Goal: Book appointment/travel/reservation

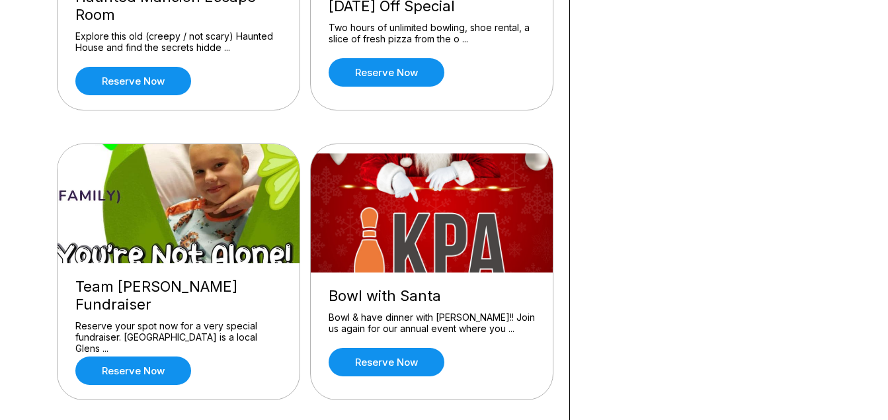
scroll to position [1154, 0]
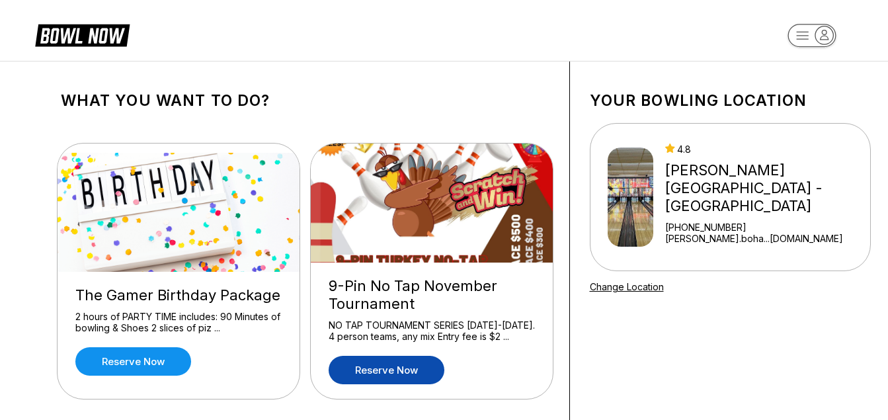
click at [405, 369] on link "Reserve now" at bounding box center [387, 370] width 116 height 28
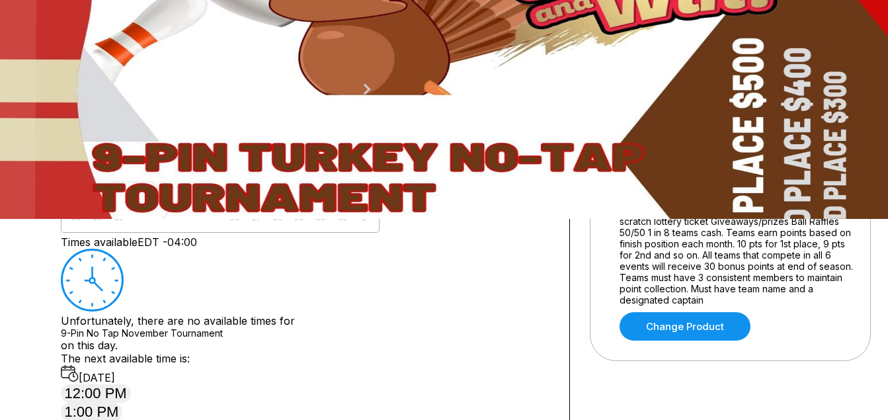
scroll to position [204, 0]
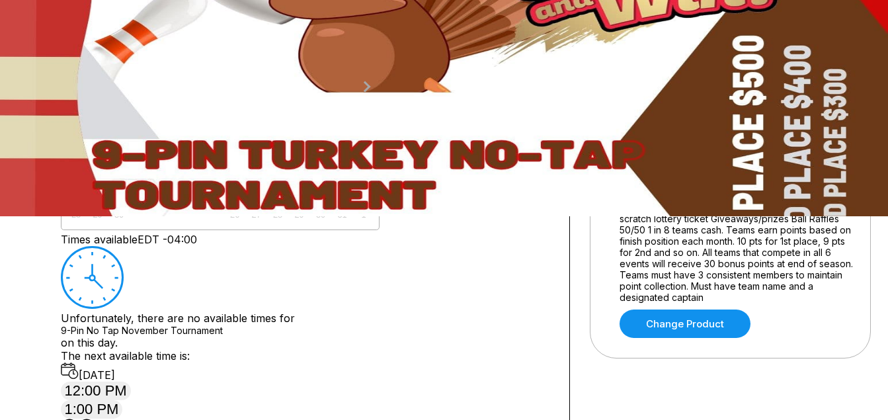
click at [377, 97] on button "Next Month" at bounding box center [366, 86] width 21 height 21
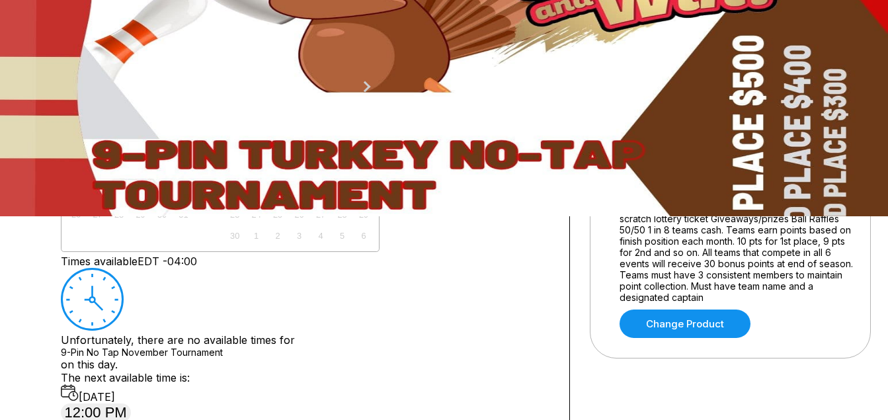
click at [372, 180] on div "15" at bounding box center [363, 172] width 18 height 18
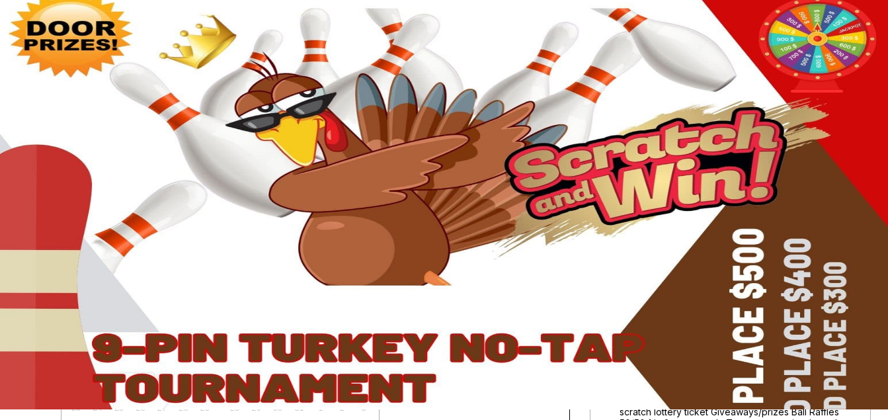
scroll to position [0, 0]
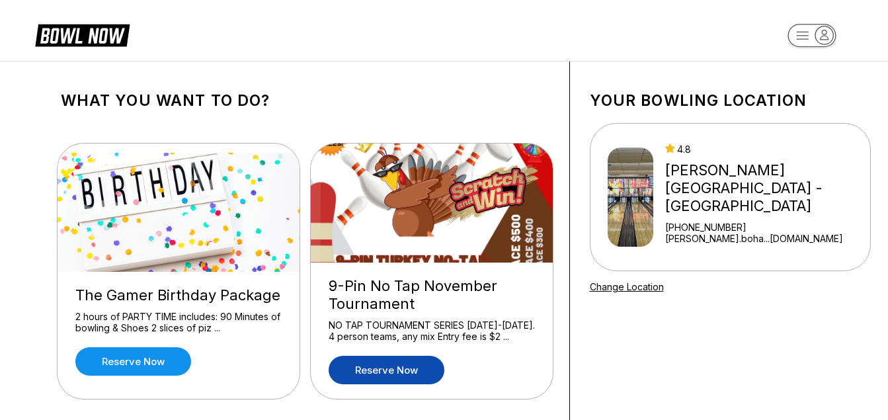
click at [408, 373] on link "Reserve now" at bounding box center [387, 370] width 116 height 28
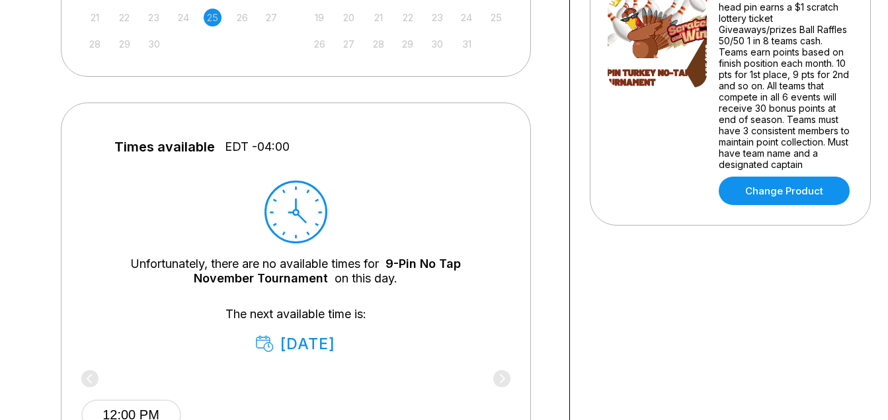
scroll to position [89, 0]
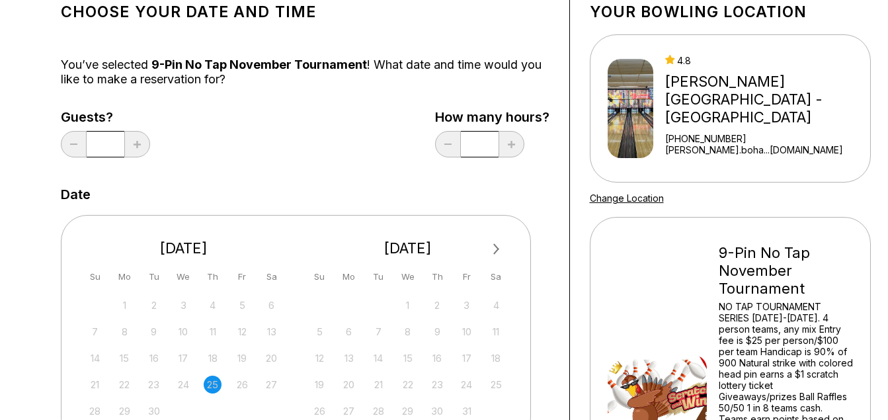
click at [495, 246] on span "Next Month" at bounding box center [495, 248] width 0 height 15
click at [492, 358] on div "15" at bounding box center [496, 358] width 18 height 18
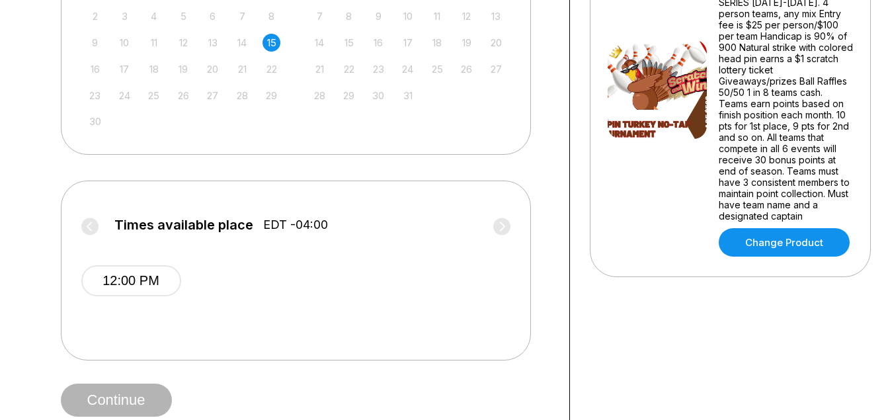
scroll to position [416, 0]
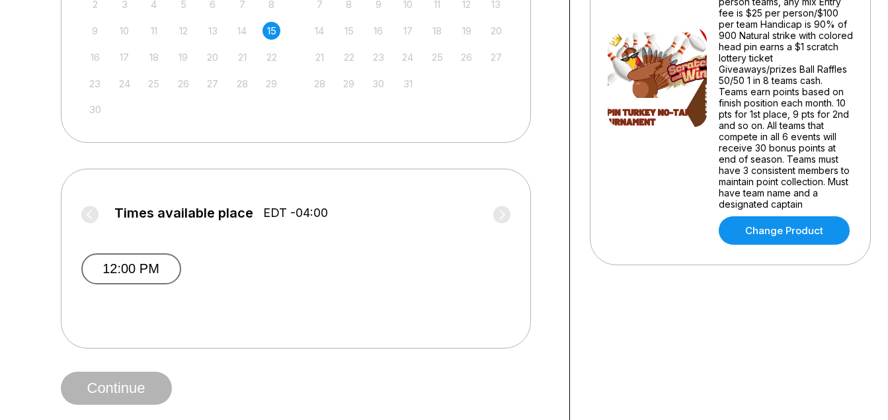
click at [115, 266] on button "12:00 PM" at bounding box center [131, 268] width 100 height 31
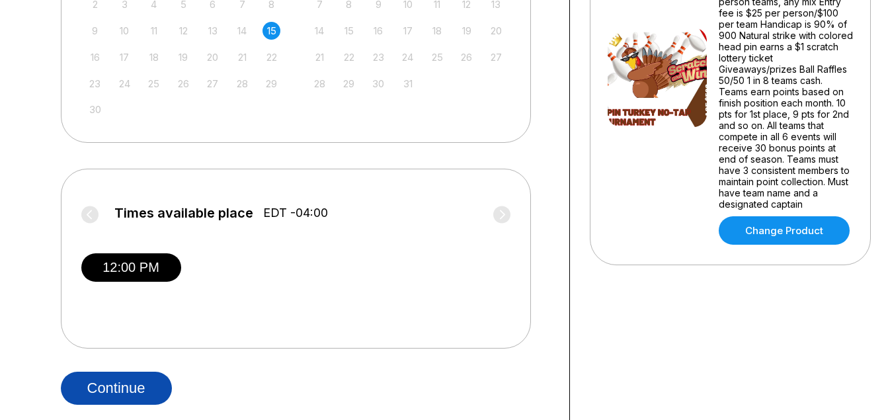
click at [141, 385] on button "Continue" at bounding box center [116, 388] width 111 height 33
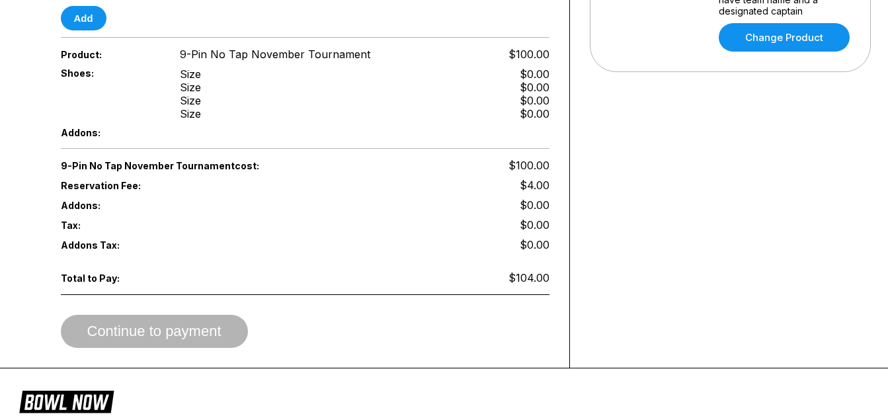
scroll to position [612, 0]
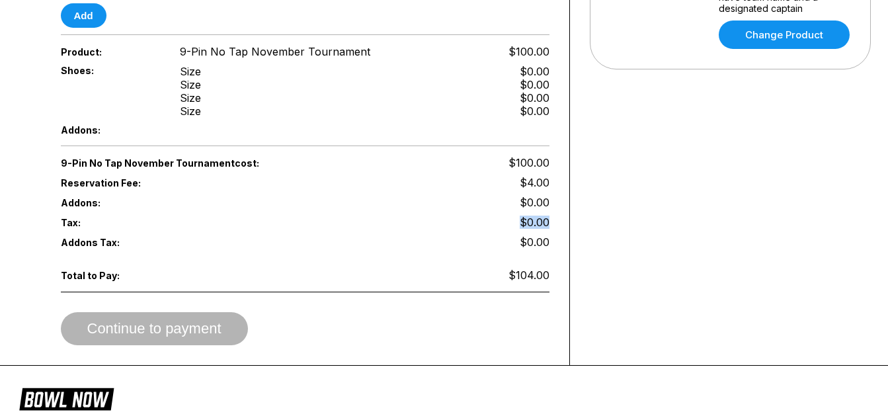
drag, startPoint x: 510, startPoint y: 198, endPoint x: 557, endPoint y: 196, distance: 46.3
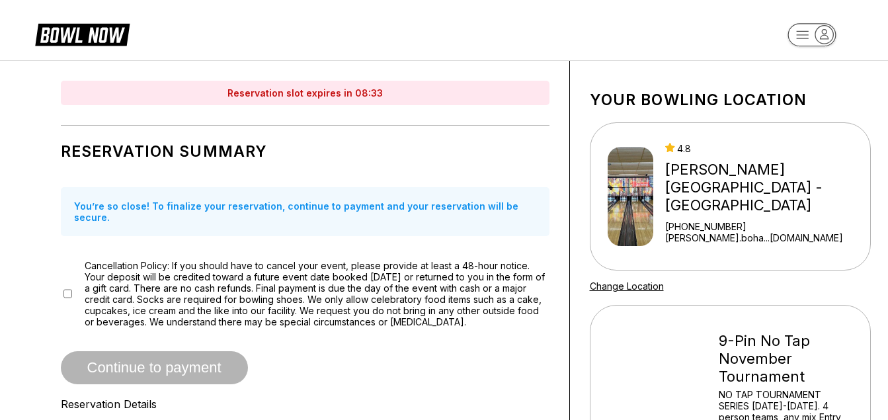
scroll to position [0, 0]
click at [61, 286] on div "Cancellation Policy: If you should have to cancel your event, please provide at…" at bounding box center [305, 293] width 489 height 67
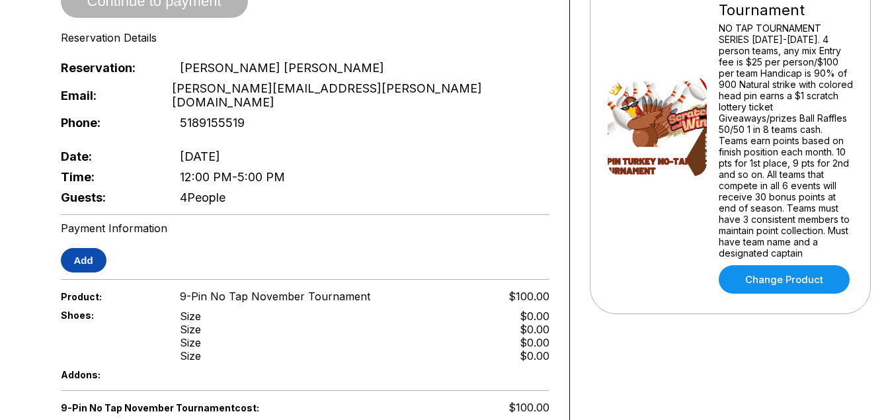
click at [93, 248] on button "Add" at bounding box center [84, 260] width 46 height 24
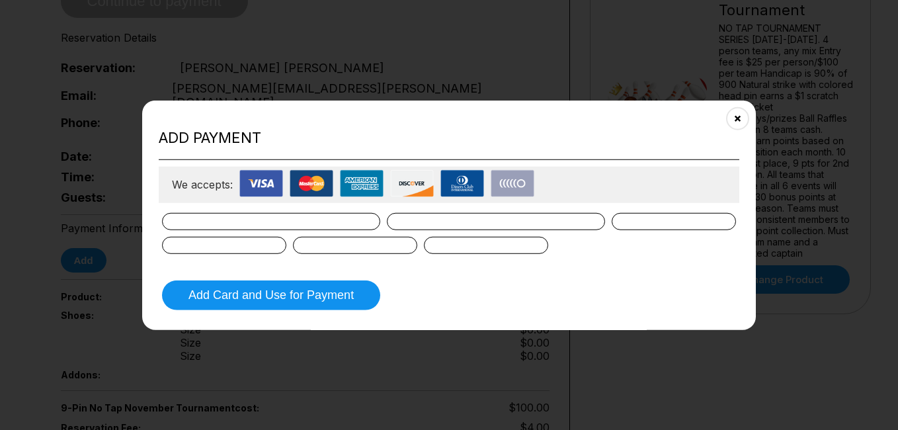
click at [221, 211] on form "Add Card and Use for Payment" at bounding box center [449, 261] width 580 height 104
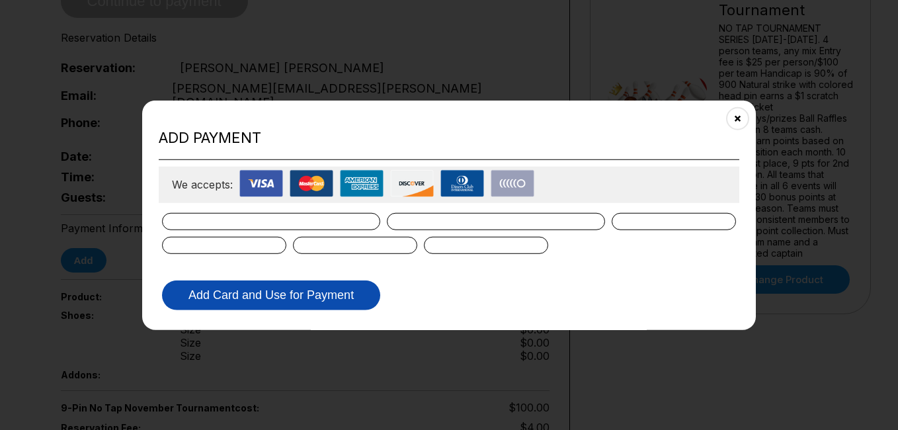
click at [290, 292] on button "Add Card and Use for Payment" at bounding box center [271, 295] width 218 height 30
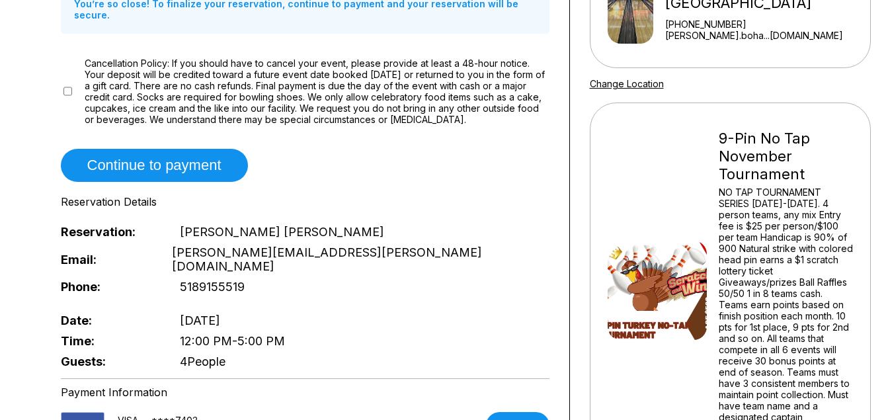
scroll to position [0, 0]
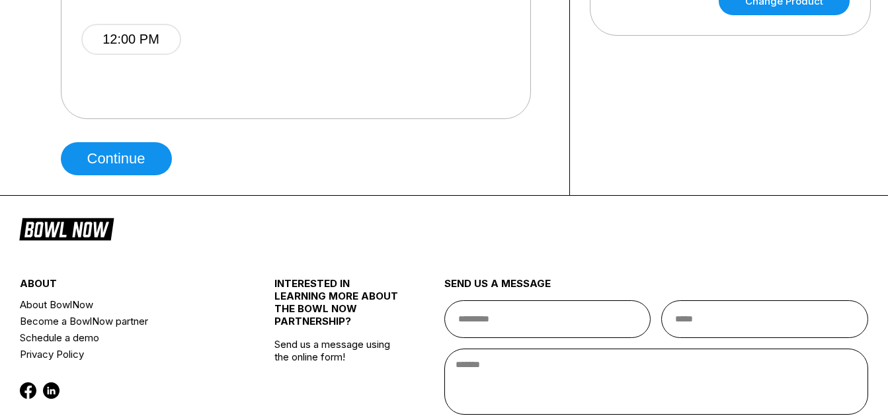
scroll to position [628, 0]
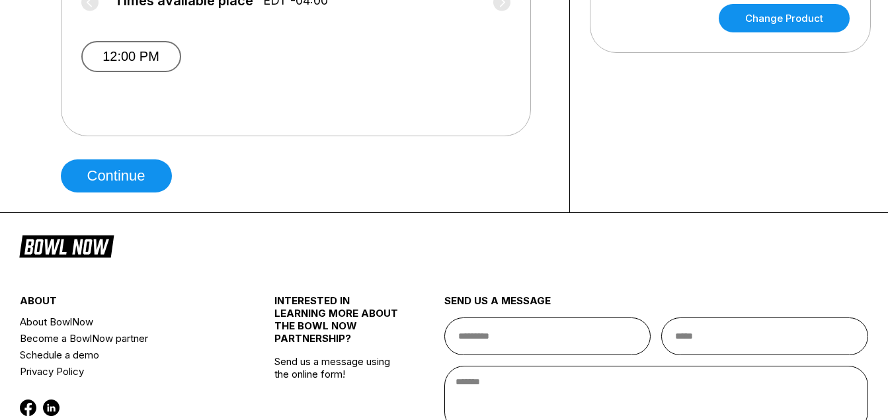
click at [153, 64] on button "12:00 PM" at bounding box center [131, 56] width 100 height 31
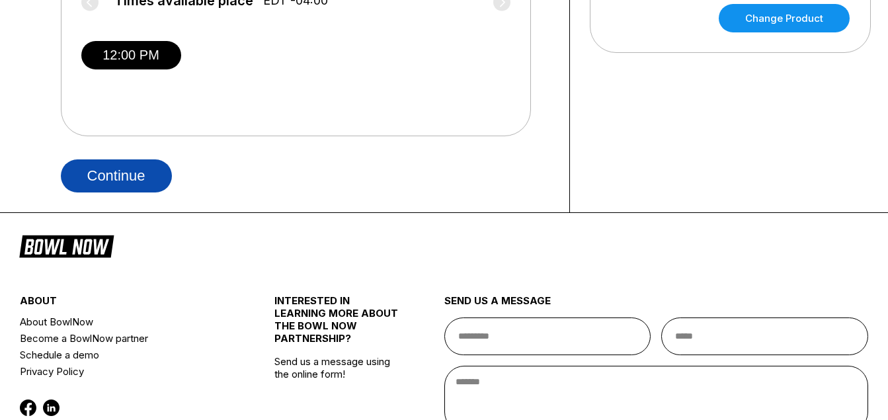
click at [140, 169] on button "Continue" at bounding box center [116, 175] width 111 height 33
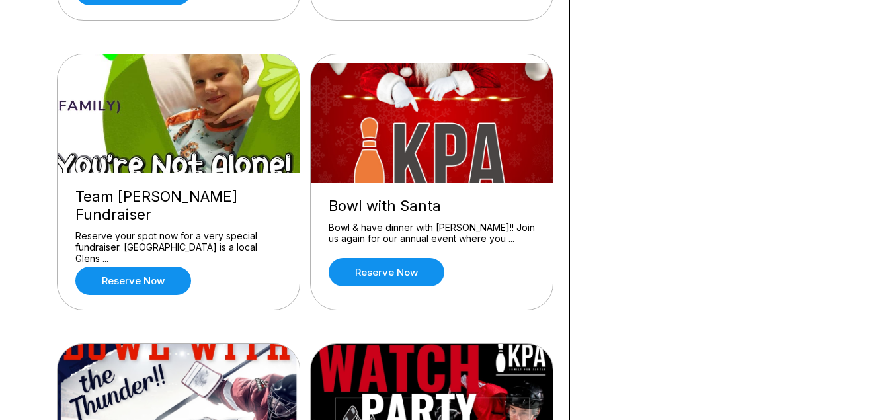
scroll to position [1237, 0]
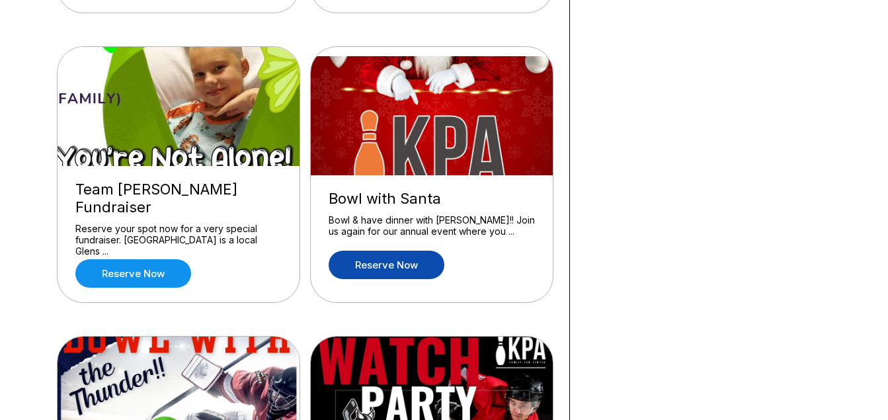
click at [397, 253] on link "Reserve now" at bounding box center [387, 265] width 116 height 28
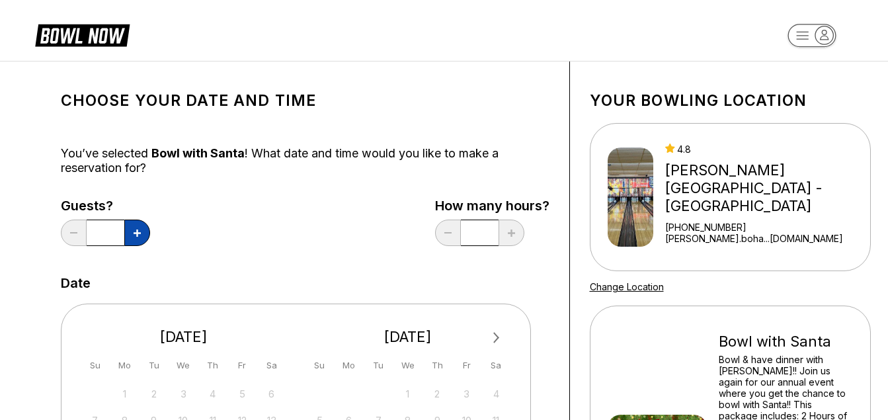
click at [141, 235] on button at bounding box center [137, 232] width 26 height 26
type input "*"
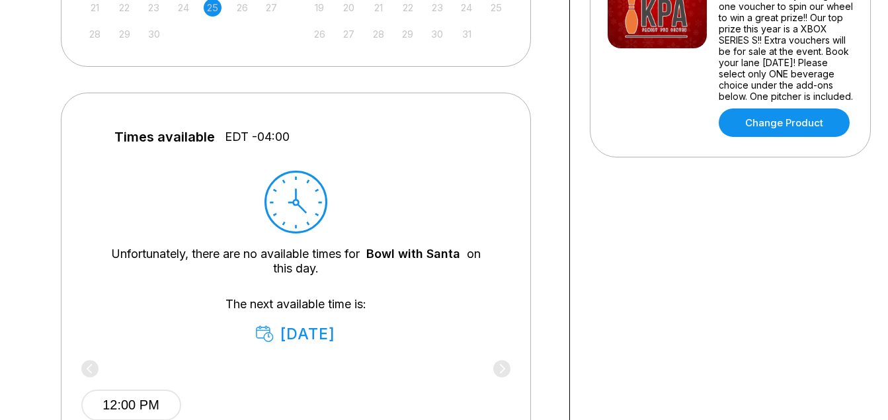
scroll to position [99, 0]
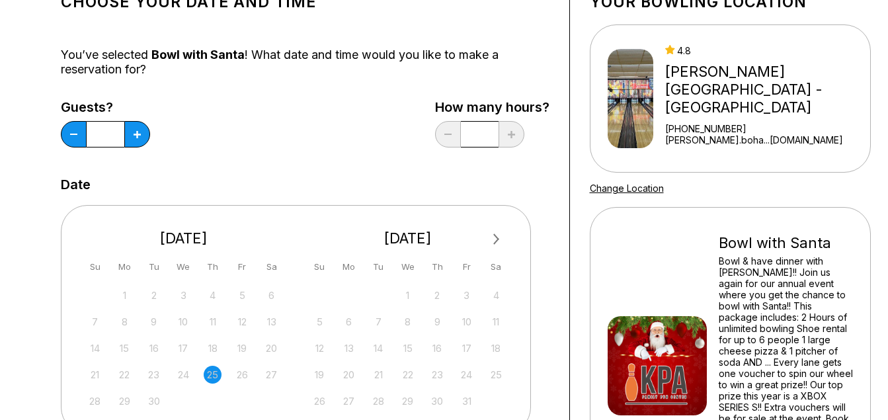
click at [498, 232] on button "Next Month" at bounding box center [496, 239] width 21 height 21
click at [496, 319] on div "13" at bounding box center [496, 322] width 18 height 18
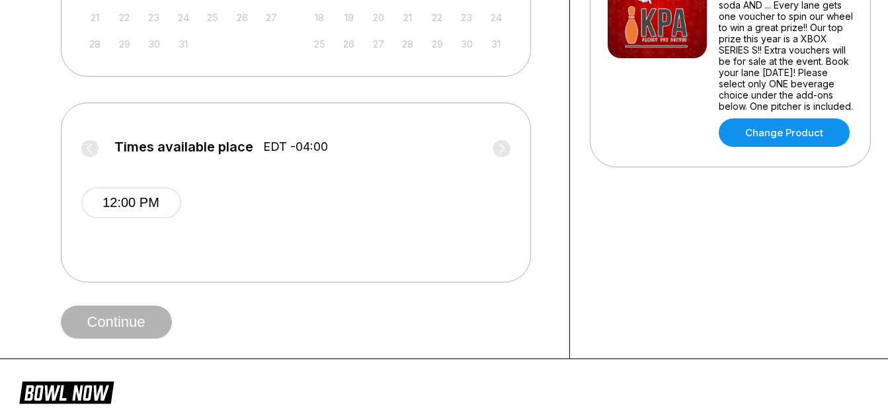
scroll to position [461, 0]
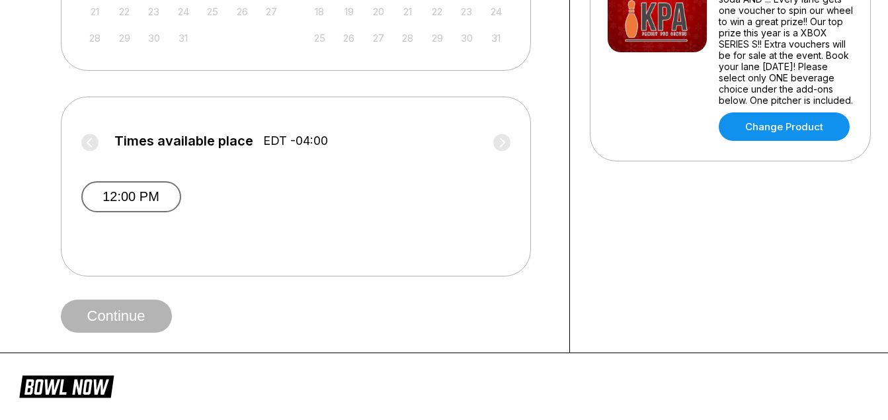
click at [139, 205] on button "12:00 PM" at bounding box center [131, 196] width 100 height 31
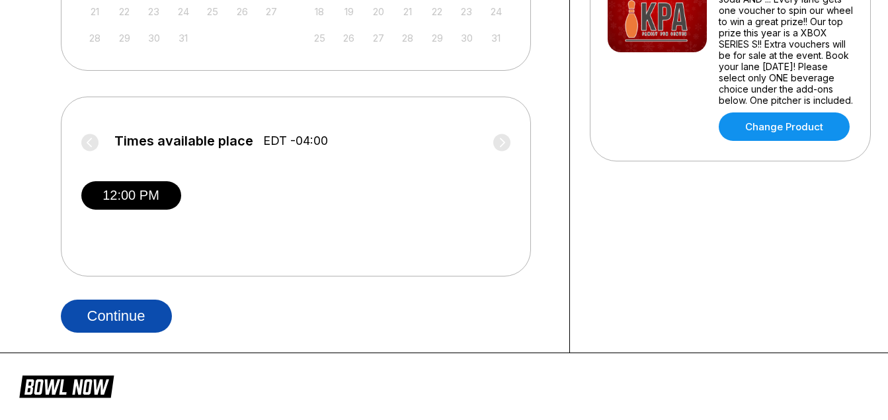
click at [133, 303] on button "Continue" at bounding box center [116, 315] width 111 height 33
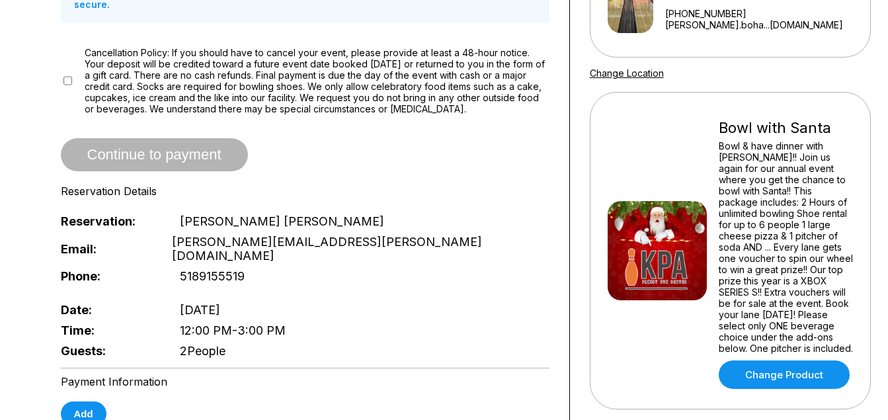
scroll to position [249, 0]
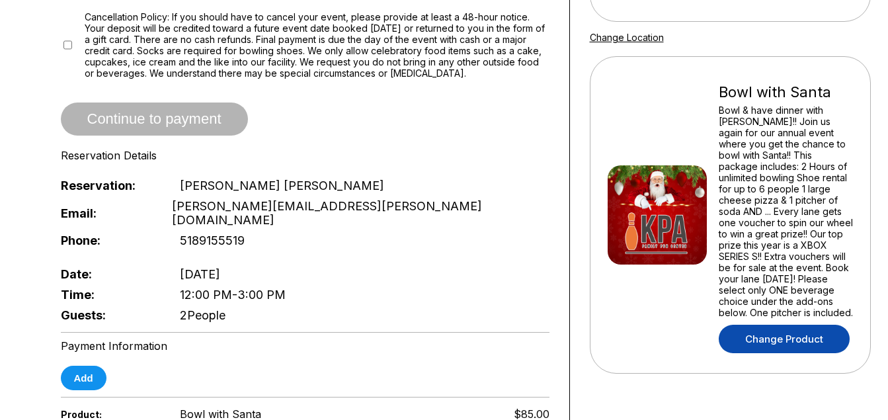
click at [791, 325] on link "Change Product" at bounding box center [784, 339] width 131 height 28
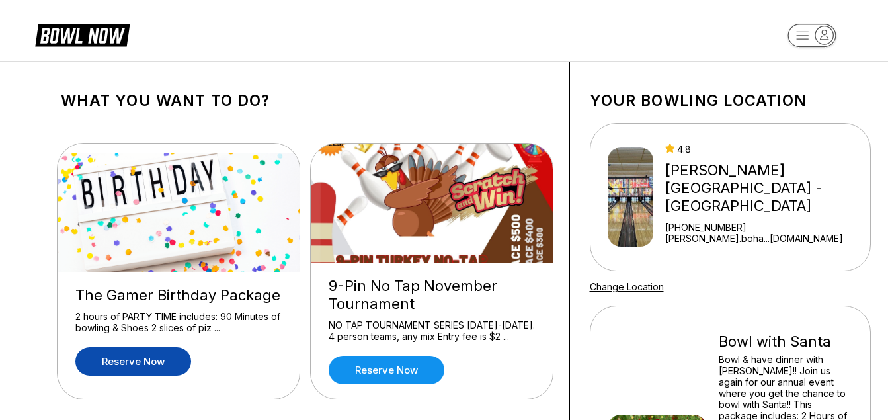
click at [120, 354] on link "Reserve now" at bounding box center [133, 361] width 116 height 28
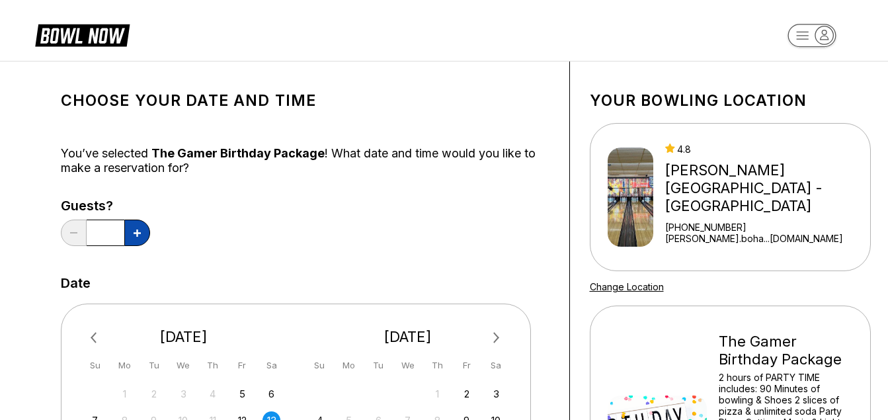
click at [141, 232] on button at bounding box center [137, 232] width 26 height 26
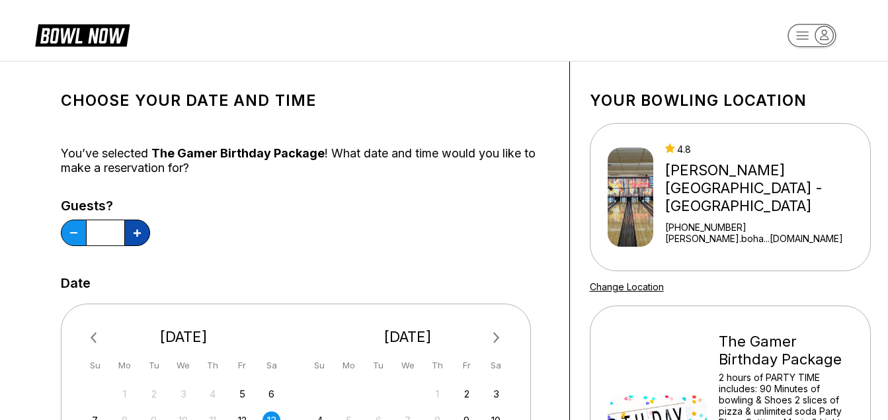
click at [141, 232] on button at bounding box center [137, 232] width 26 height 26
click at [140, 232] on icon at bounding box center [137, 232] width 7 height 7
click at [143, 232] on button at bounding box center [137, 232] width 26 height 26
type input "*"
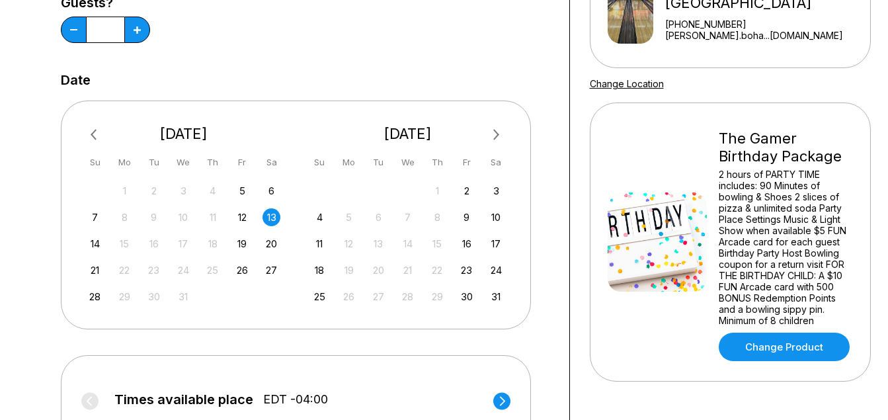
scroll to position [209, 0]
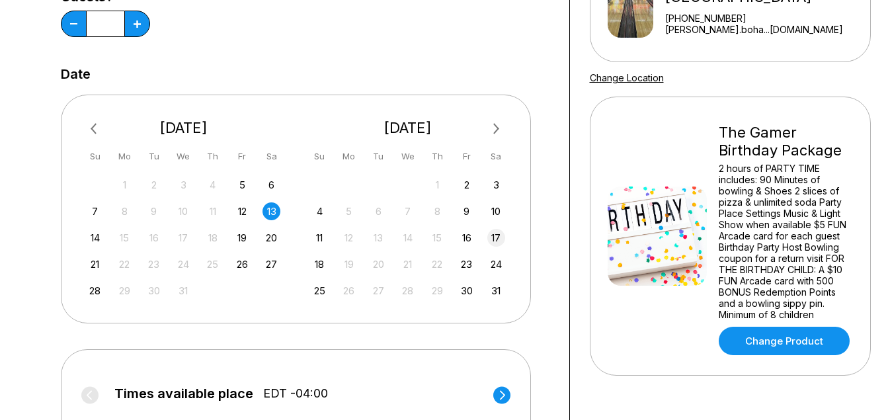
click at [500, 237] on div "17" at bounding box center [496, 238] width 18 height 18
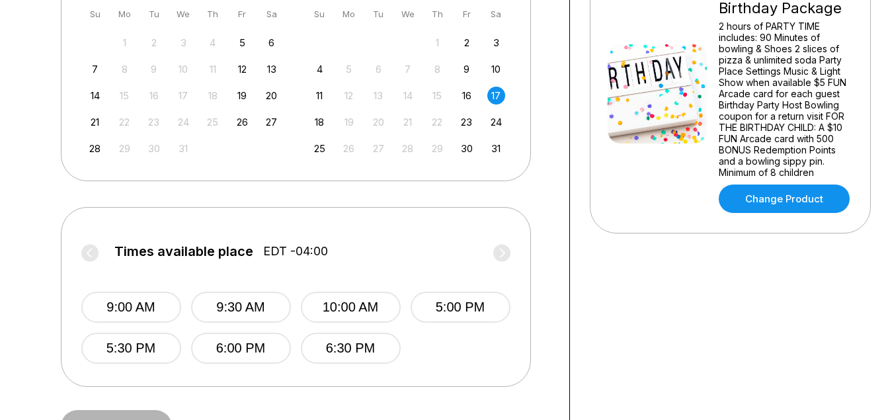
scroll to position [366, 0]
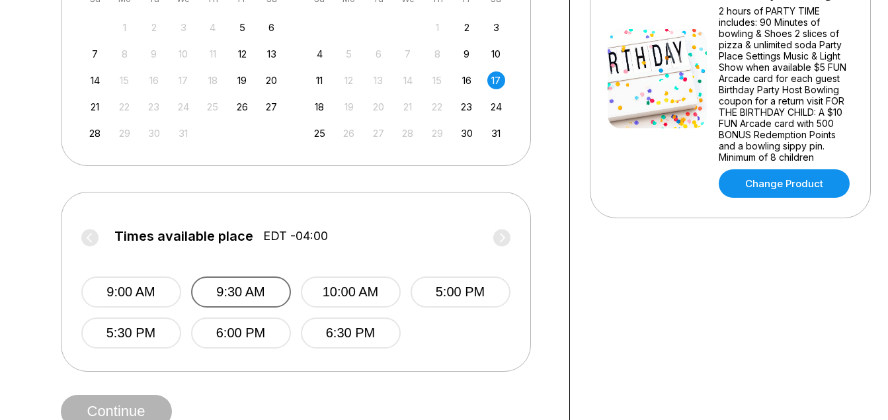
click at [248, 289] on button "9:30 AM" at bounding box center [241, 291] width 100 height 31
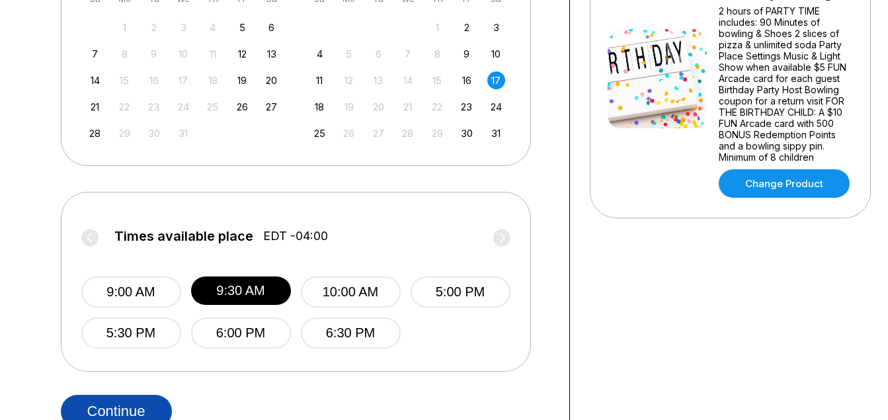
click at [129, 404] on button "Continue" at bounding box center [116, 411] width 111 height 33
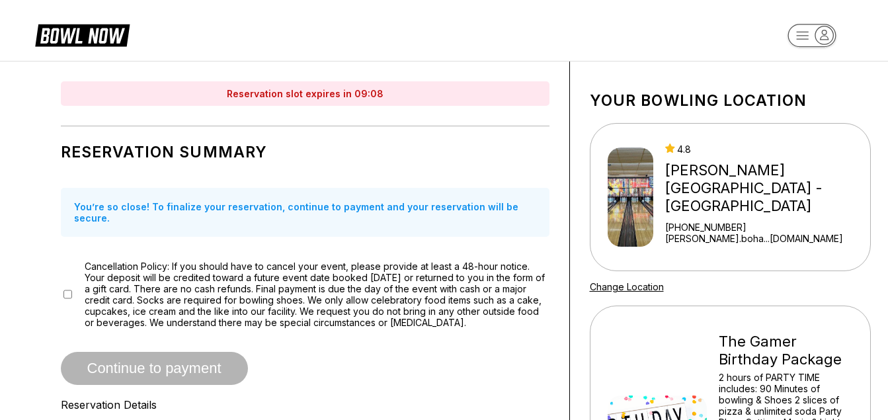
scroll to position [367, 0]
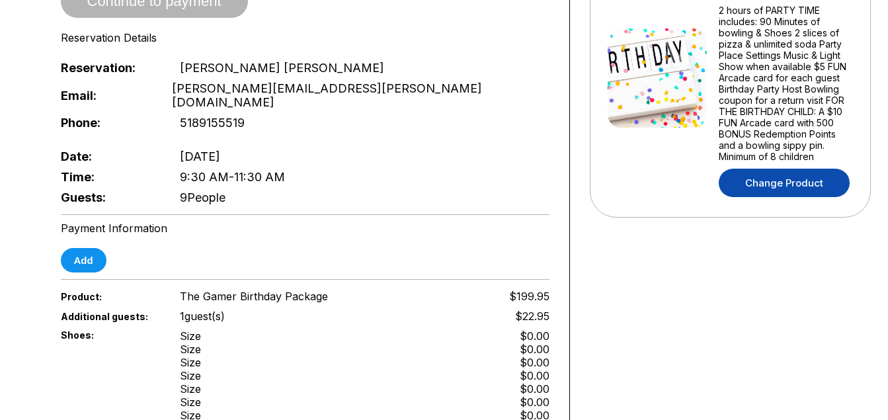
click at [803, 182] on link "Change Product" at bounding box center [784, 183] width 131 height 28
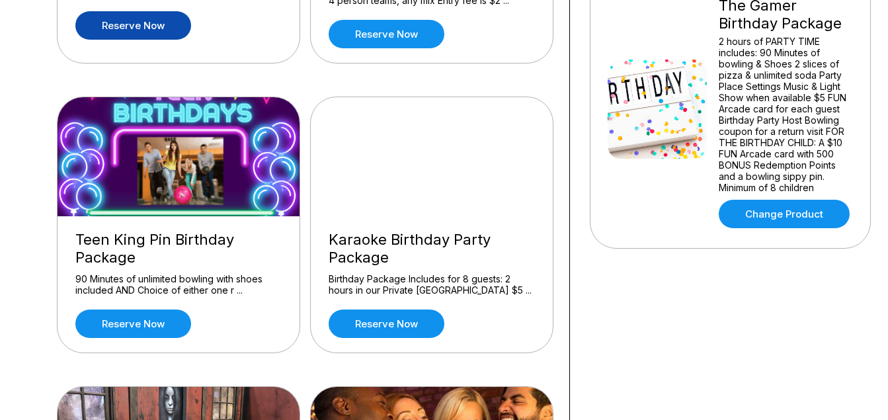
scroll to position [365, 0]
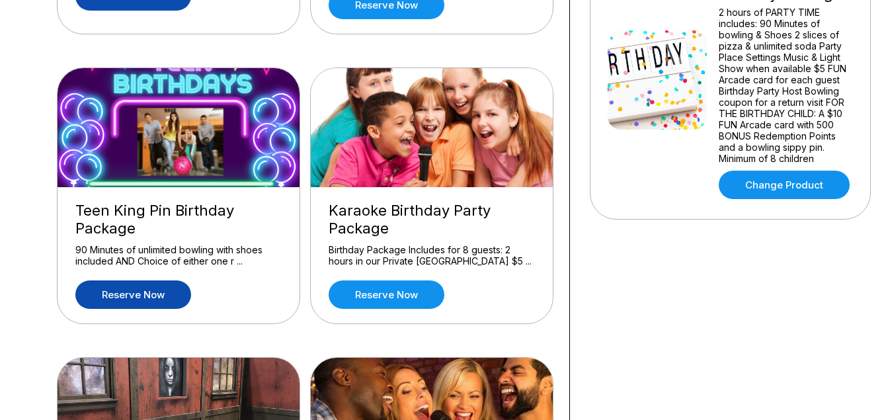
click at [141, 282] on link "Reserve now" at bounding box center [133, 294] width 116 height 28
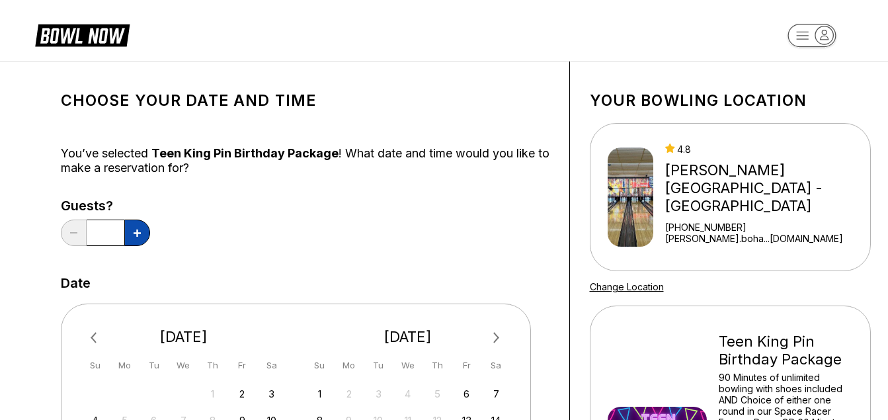
click at [139, 229] on icon at bounding box center [137, 232] width 7 height 7
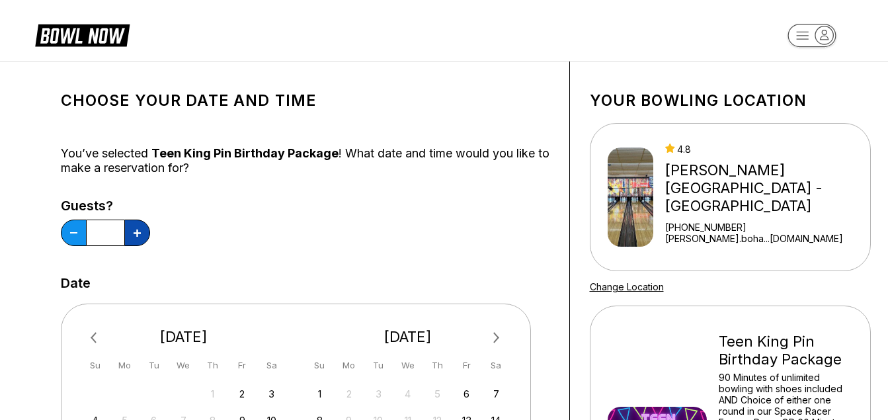
click at [139, 229] on icon at bounding box center [137, 232] width 7 height 7
type input "**"
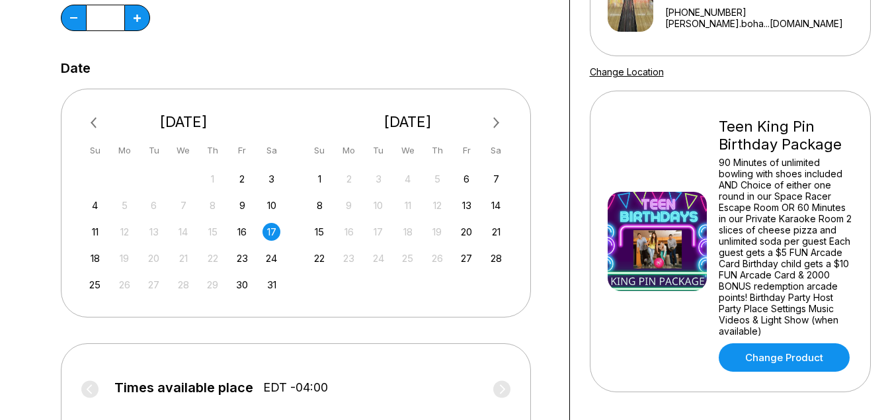
scroll to position [244, 0]
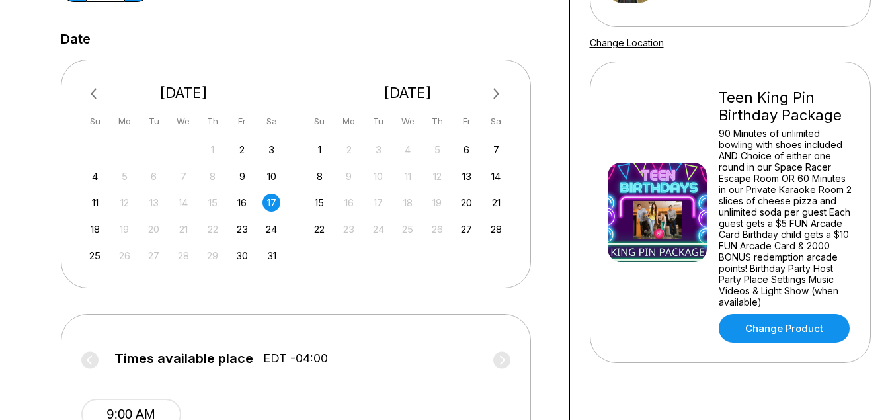
click at [97, 89] on span "Previous Month" at bounding box center [97, 93] width 0 height 15
click at [265, 147] on div "6" at bounding box center [271, 150] width 18 height 18
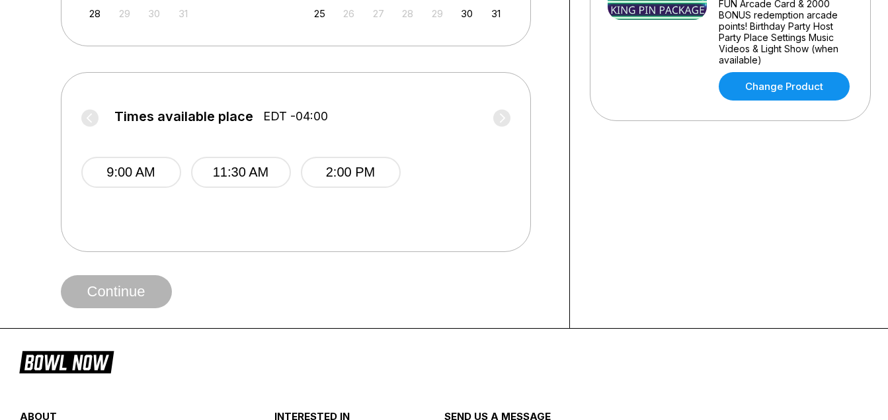
scroll to position [493, 0]
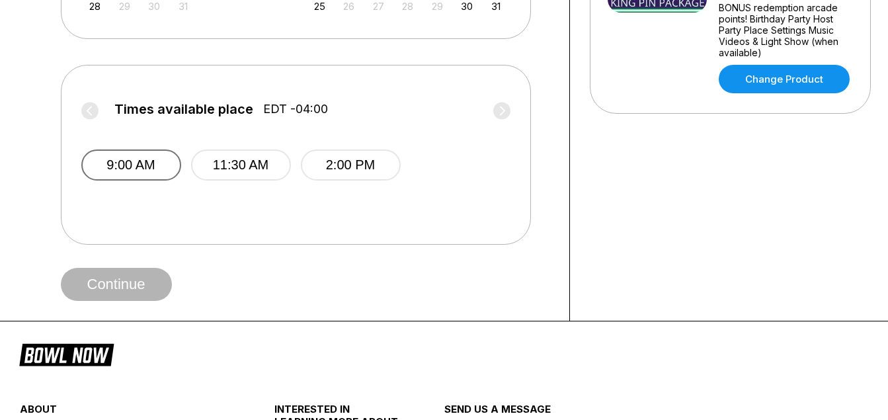
click at [143, 171] on button "9:00 AM" at bounding box center [131, 164] width 100 height 31
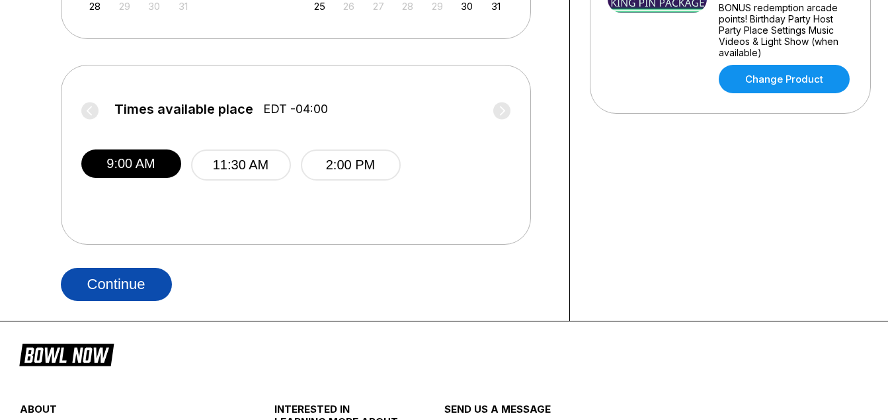
click at [134, 282] on button "Continue" at bounding box center [116, 284] width 111 height 33
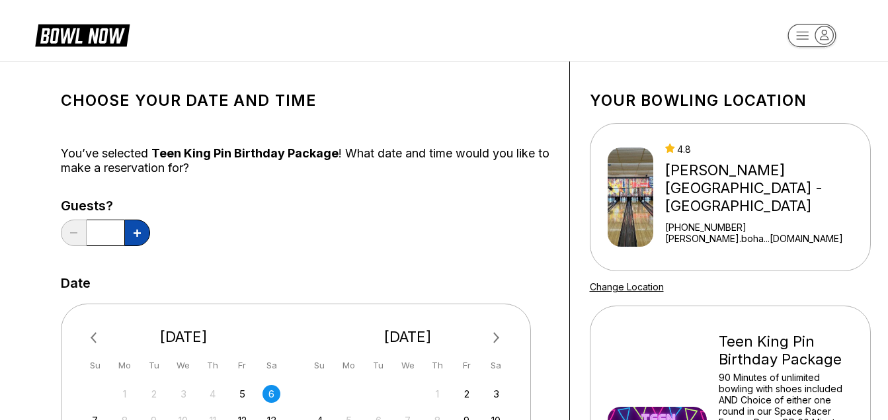
click at [132, 232] on button at bounding box center [137, 232] width 26 height 26
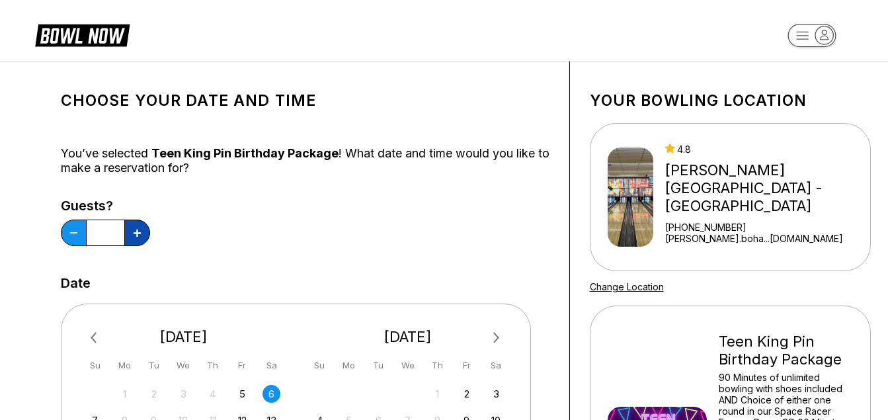
type input "*"
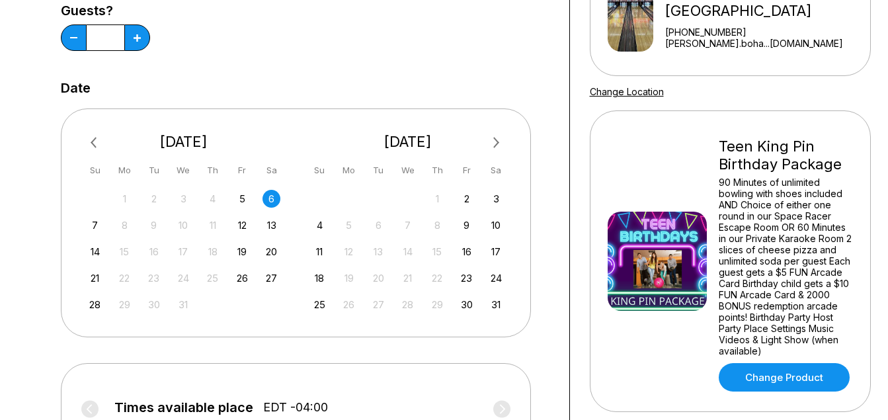
scroll to position [376, 0]
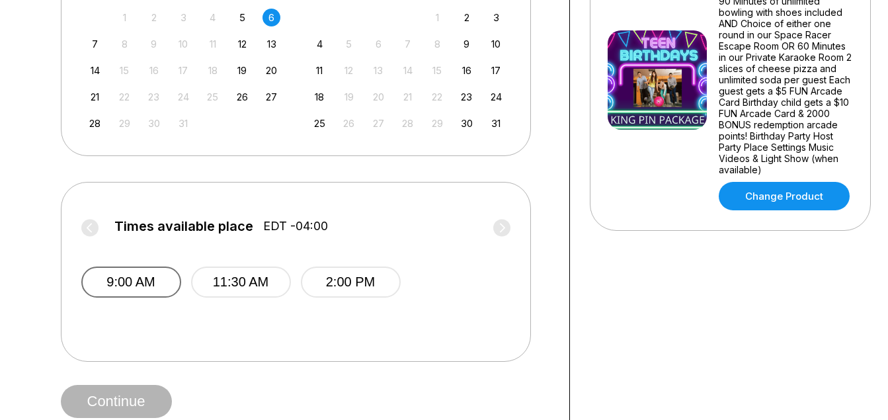
click at [165, 296] on button "9:00 AM" at bounding box center [131, 281] width 100 height 31
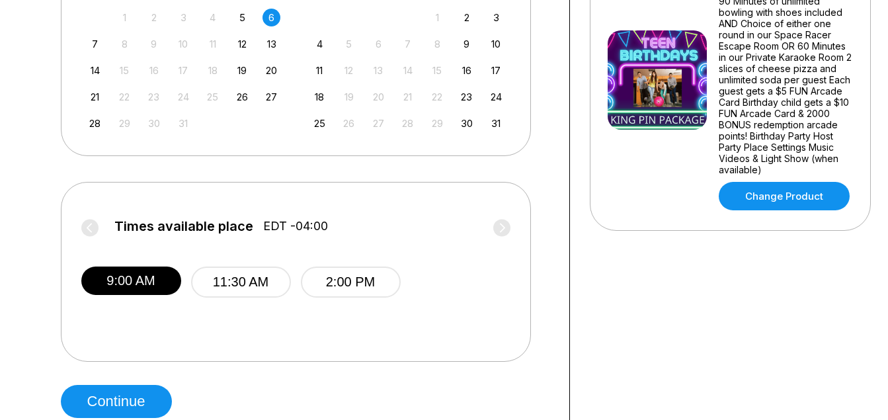
click at [126, 383] on div "Choose your Date and time You’ve selected Teen King Pin Birthday Package ! What…" at bounding box center [305, 61] width 489 height 713
click at [134, 399] on button "Continue" at bounding box center [116, 401] width 111 height 33
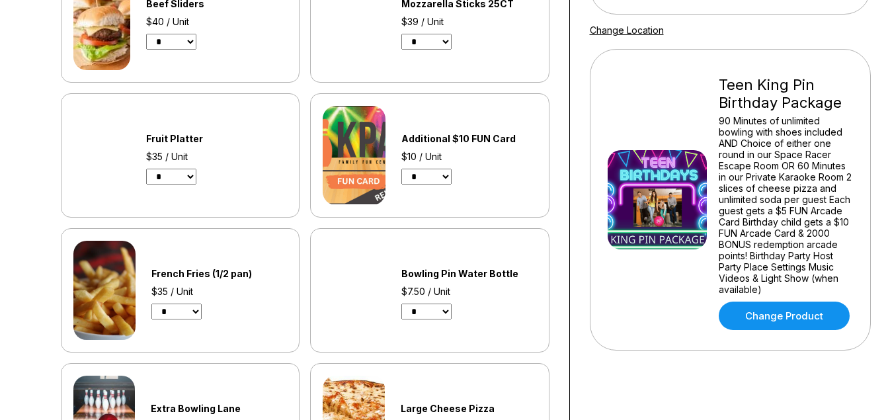
scroll to position [270, 0]
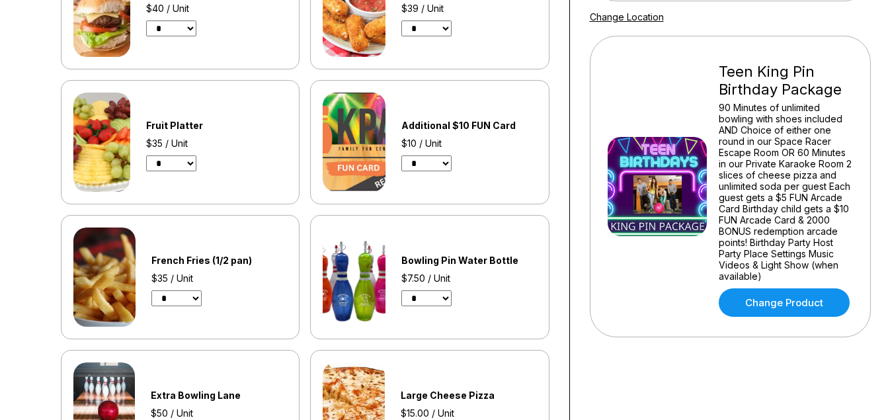
click at [200, 299] on select "* * * * * * * * * * **" at bounding box center [176, 298] width 50 height 16
select select "*"
click at [151, 290] on select "* * * * * * * * * * **" at bounding box center [176, 298] width 50 height 16
click at [450, 158] on select "* * * * * * * * * * ** ** ** ** ** ** ** ** ** ** ** ** ** ** ** **" at bounding box center [426, 163] width 50 height 16
select select "*"
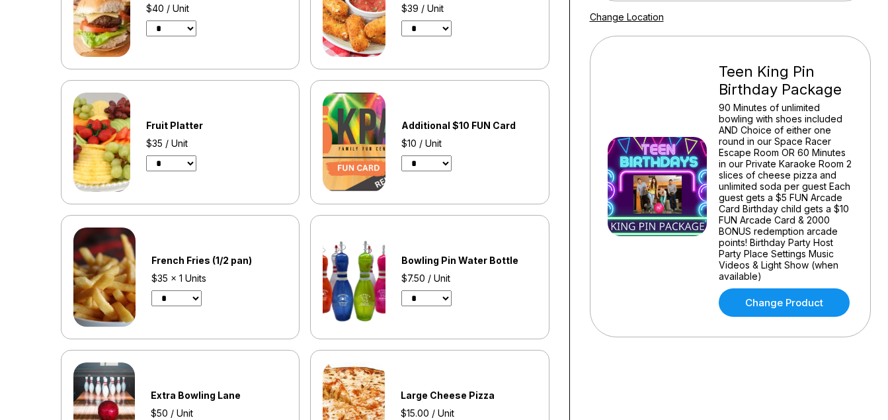
click at [401, 155] on select "* * * * * * * * * * ** ** ** ** ** ** ** ** ** ** ** ** ** ** ** **" at bounding box center [426, 163] width 50 height 16
click at [450, 297] on select "* * * * * * * * * * ** ** ** ** ** ** ** ** ** ** ** ** ** ** ** **" at bounding box center [426, 298] width 50 height 16
select select "*"
click at [401, 290] on select "* * * * * * * * * * ** ** ** ** ** ** ** ** ** ** ** ** ** ** ** **" at bounding box center [426, 298] width 50 height 16
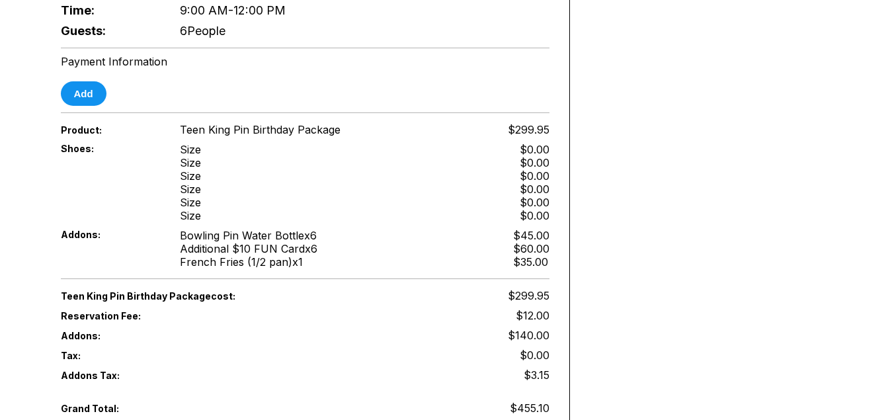
scroll to position [1702, 0]
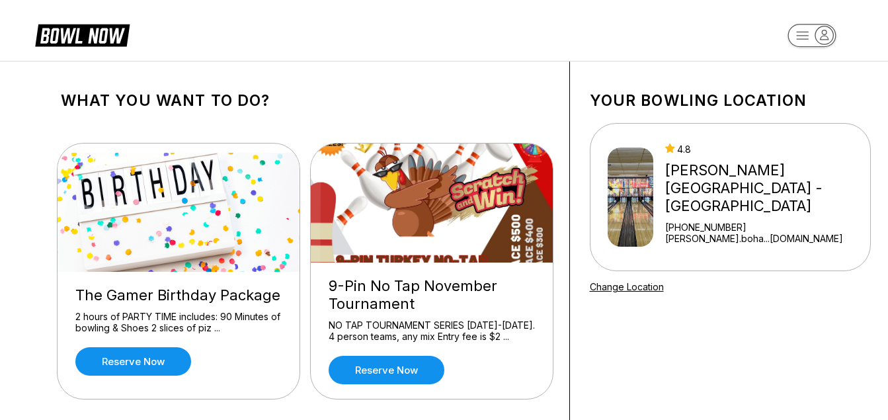
scroll to position [367, 0]
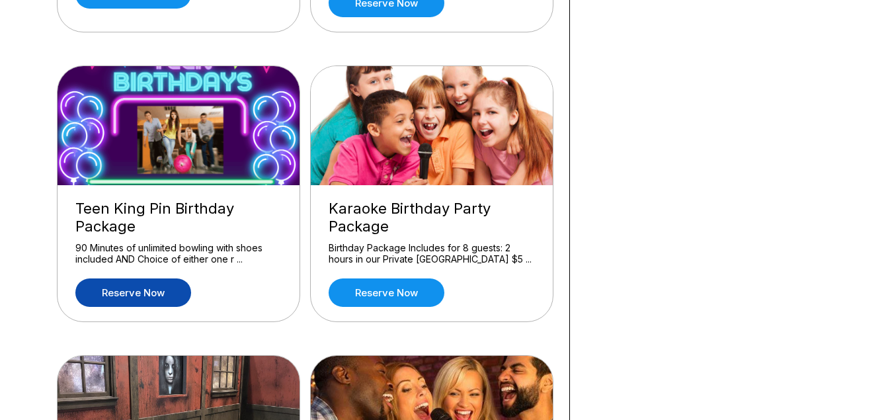
click at [153, 294] on link "Reserve now" at bounding box center [133, 292] width 116 height 28
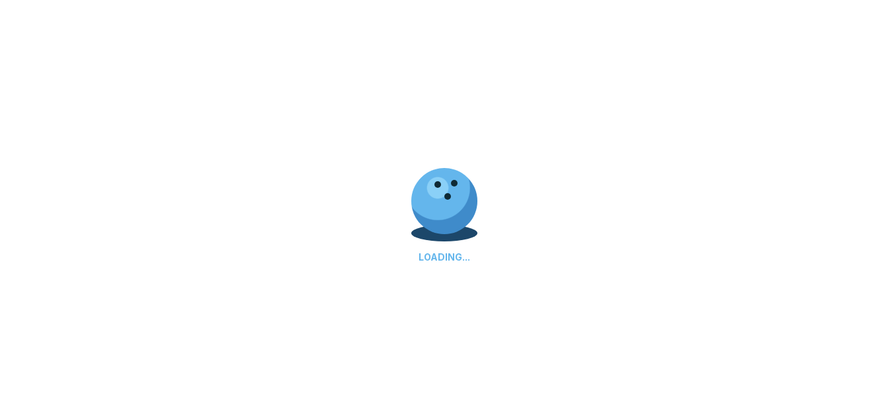
scroll to position [0, 0]
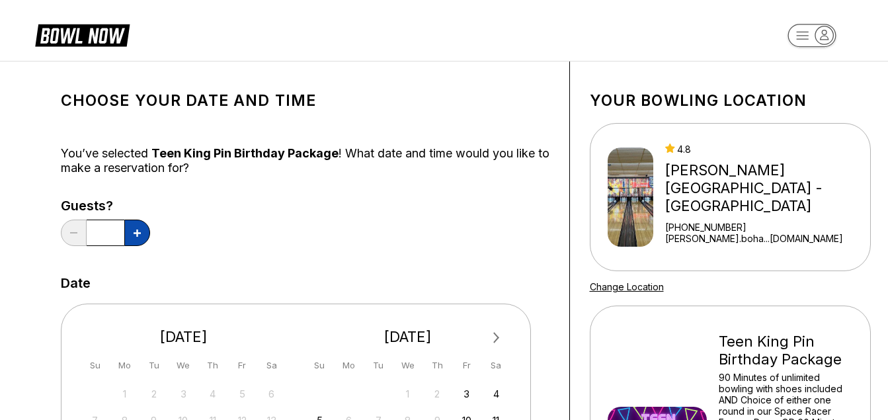
drag, startPoint x: 482, startPoint y: 231, endPoint x: 141, endPoint y: 229, distance: 341.1
click at [143, 229] on button at bounding box center [137, 232] width 26 height 26
click at [147, 229] on button at bounding box center [137, 232] width 26 height 26
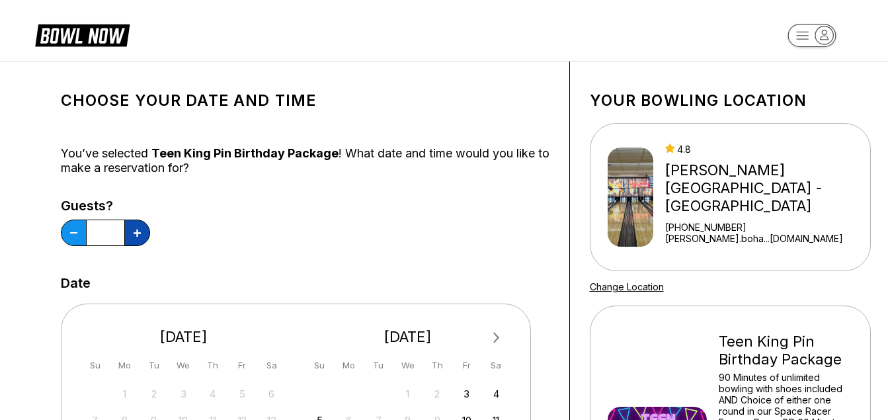
click at [149, 229] on button at bounding box center [137, 232] width 26 height 26
type input "*"
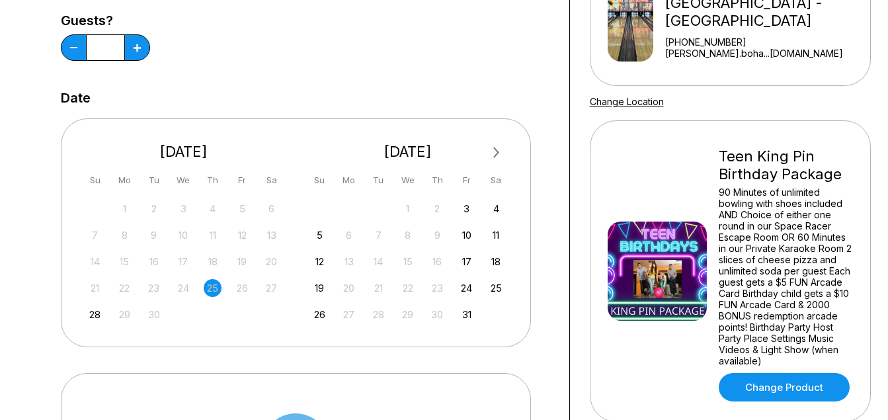
scroll to position [221, 0]
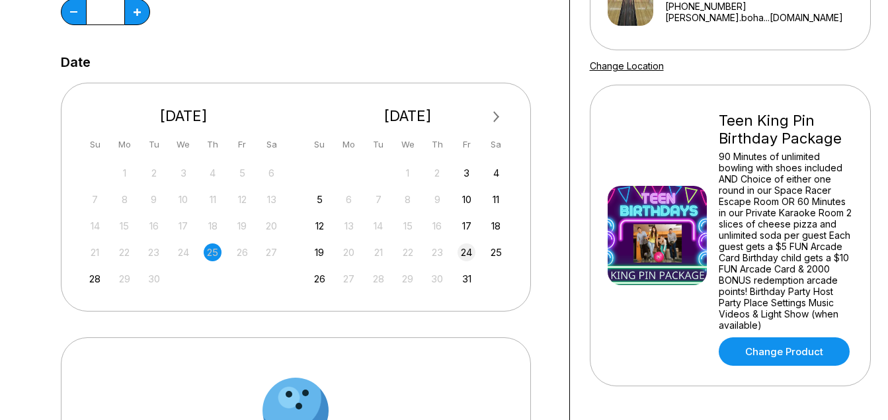
click at [468, 252] on div "24" at bounding box center [466, 252] width 18 height 18
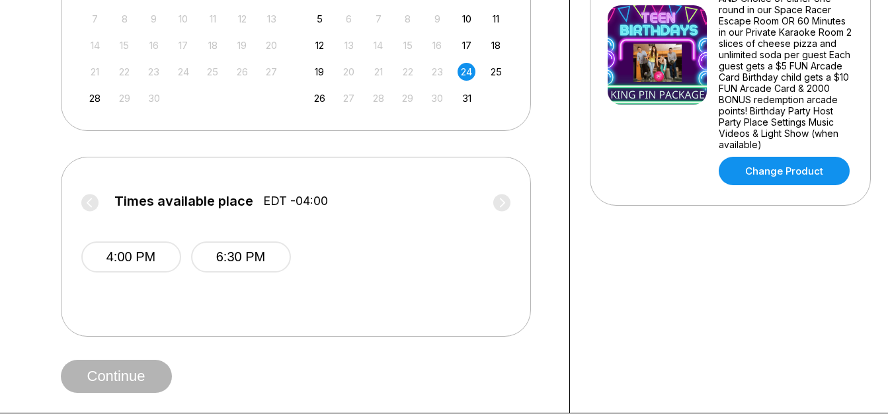
scroll to position [406, 0]
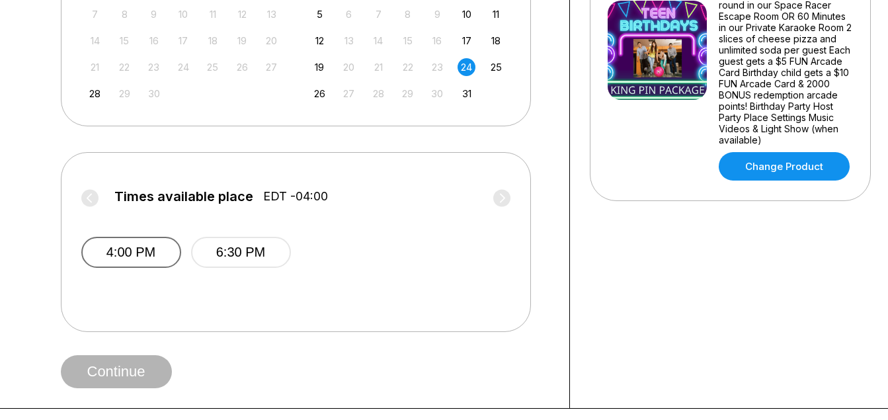
click at [145, 243] on button "4:00 PM" at bounding box center [131, 252] width 100 height 31
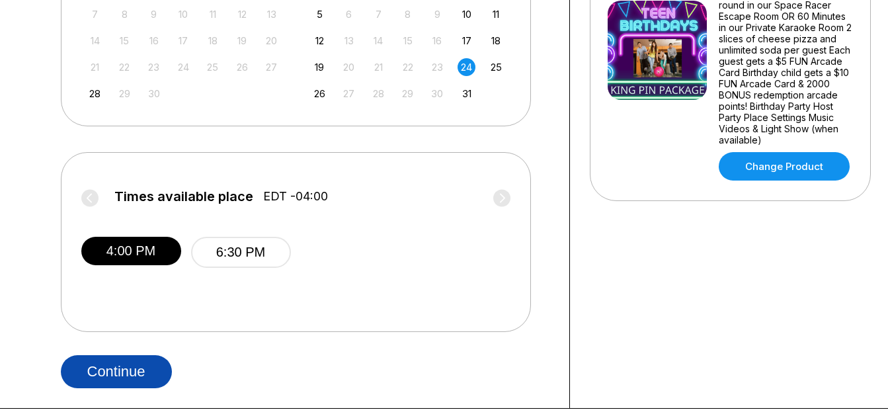
click at [134, 370] on button "Continue" at bounding box center [116, 371] width 111 height 33
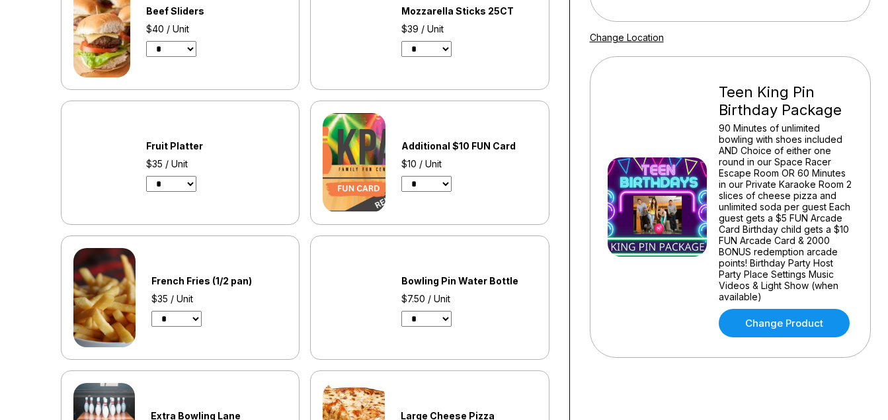
scroll to position [285, 0]
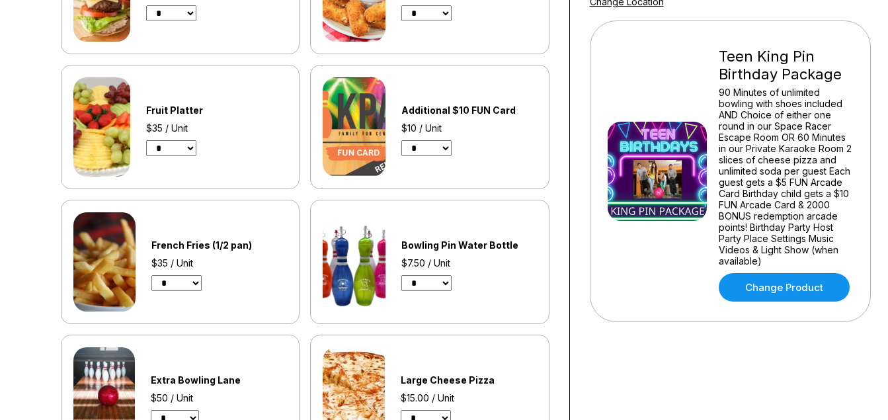
click at [452, 149] on select "* * * * * * * * * * ** ** ** ** ** ** ** ** ** ** ** ** ** ** ** **" at bounding box center [426, 148] width 50 height 16
select select "*"
click at [401, 140] on select "* * * * * * * * * * ** ** ** ** ** ** ** ** ** ** ** ** ** ** ** **" at bounding box center [426, 148] width 50 height 16
click at [459, 284] on div "Bowling Pin Water Bottle $7.50 / Unit * * * * * * * * * * ** ** ** ** ** ** ** …" at bounding box center [469, 262] width 136 height 58
click at [452, 283] on select "* * * * * * * * * * ** ** ** ** ** ** ** ** ** ** ** ** ** ** ** **" at bounding box center [426, 283] width 50 height 16
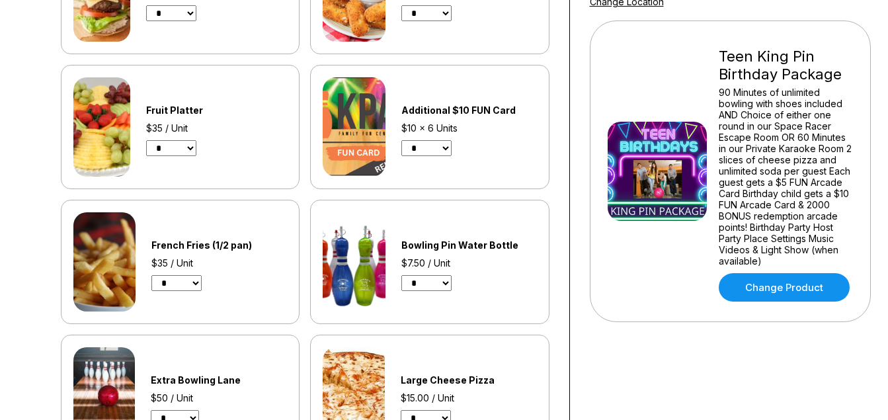
select select "*"
click at [401, 275] on select "* * * * * * * * * * ** ** ** ** ** ** ** ** ** ** ** ** ** ** ** **" at bounding box center [426, 283] width 50 height 16
click at [195, 278] on select "* * * * * * * * * * **" at bounding box center [176, 283] width 50 height 16
select select "*"
click at [151, 275] on select "* * * * * * * * * * **" at bounding box center [176, 283] width 50 height 16
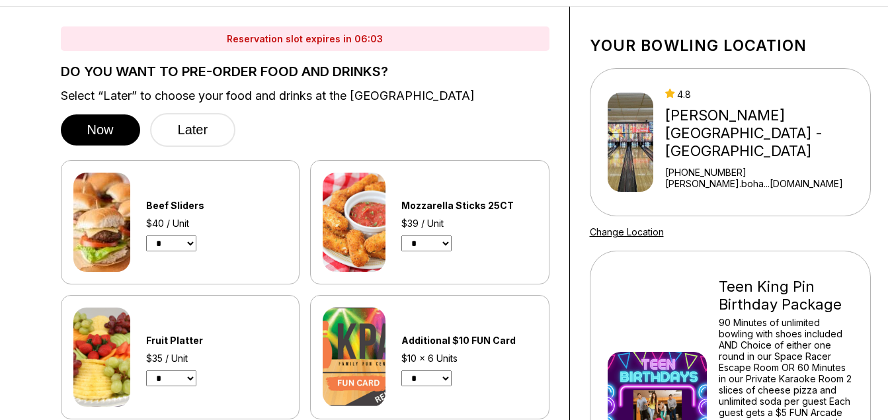
scroll to position [19, 0]
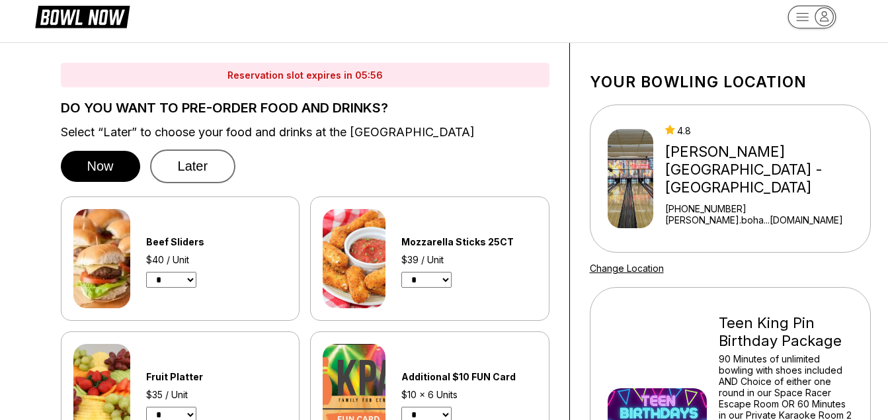
click at [188, 160] on button "Later" at bounding box center [193, 166] width 86 height 34
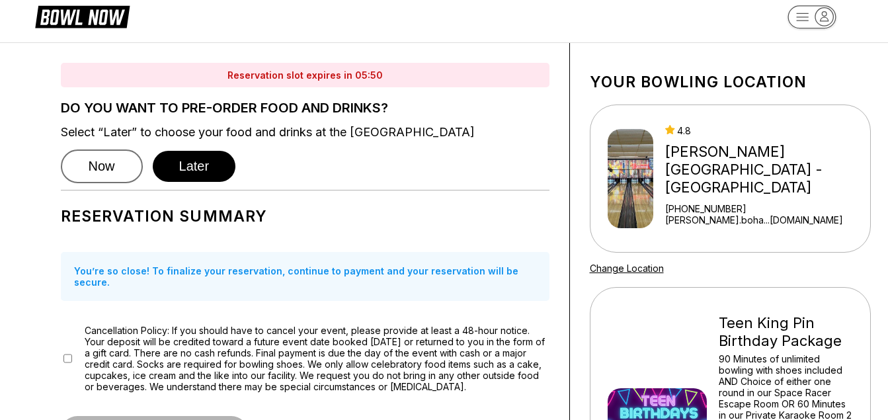
click at [118, 161] on button "Now" at bounding box center [102, 166] width 82 height 34
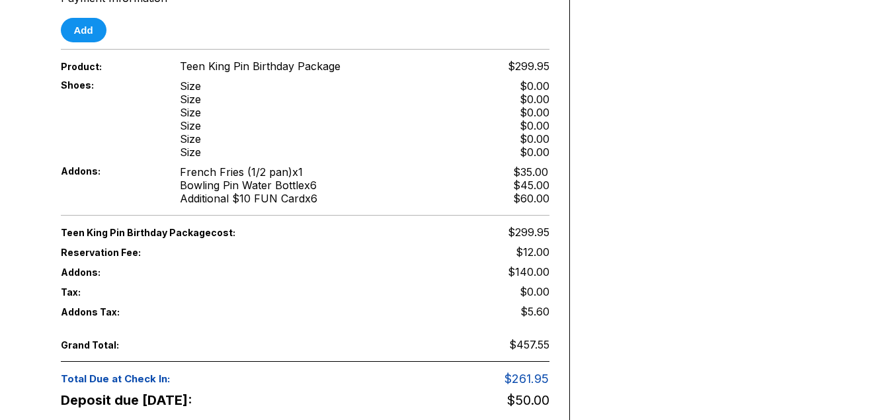
scroll to position [1837, 0]
